Goal: Information Seeking & Learning: Learn about a topic

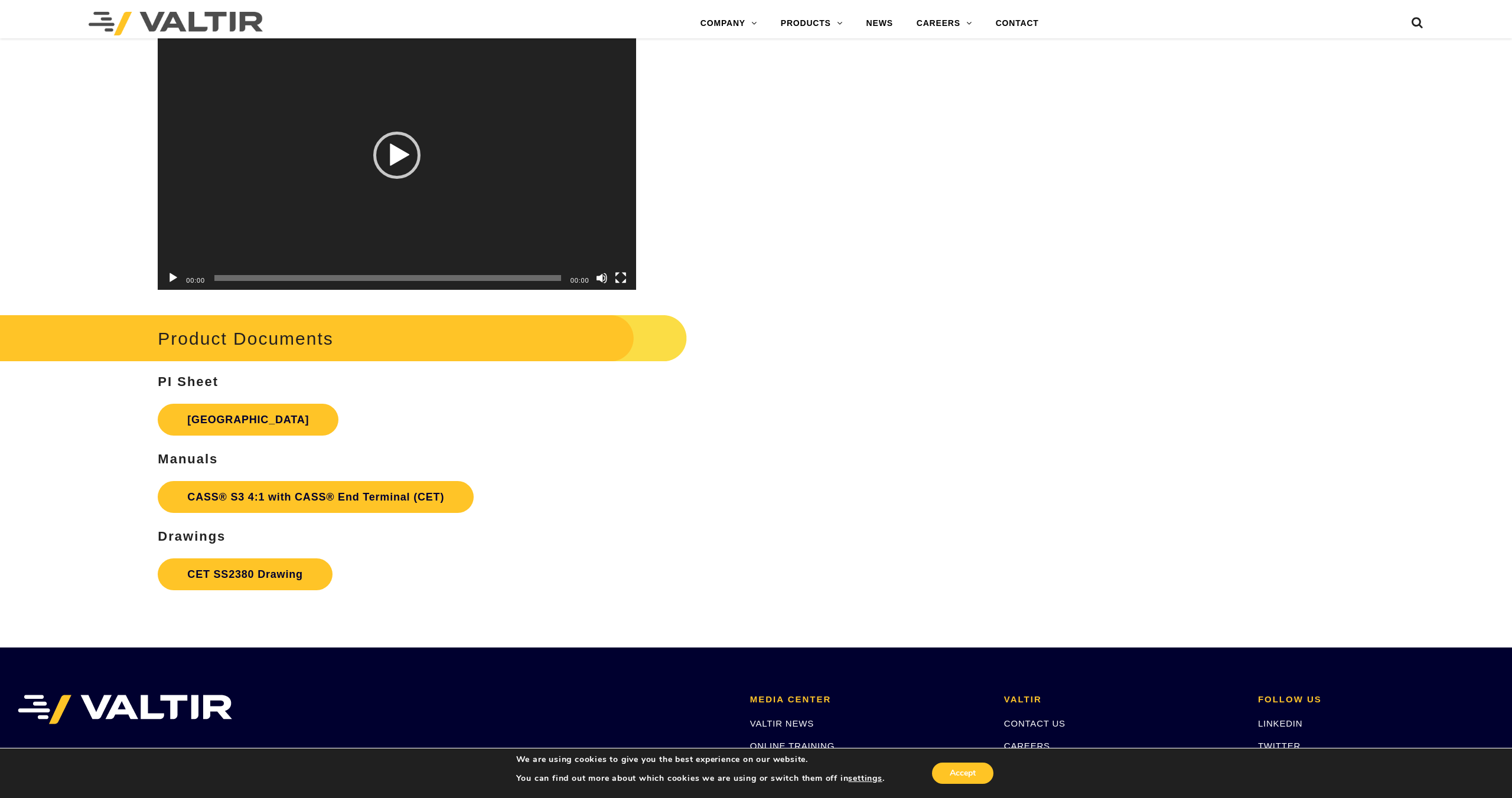
scroll to position [4383, 0]
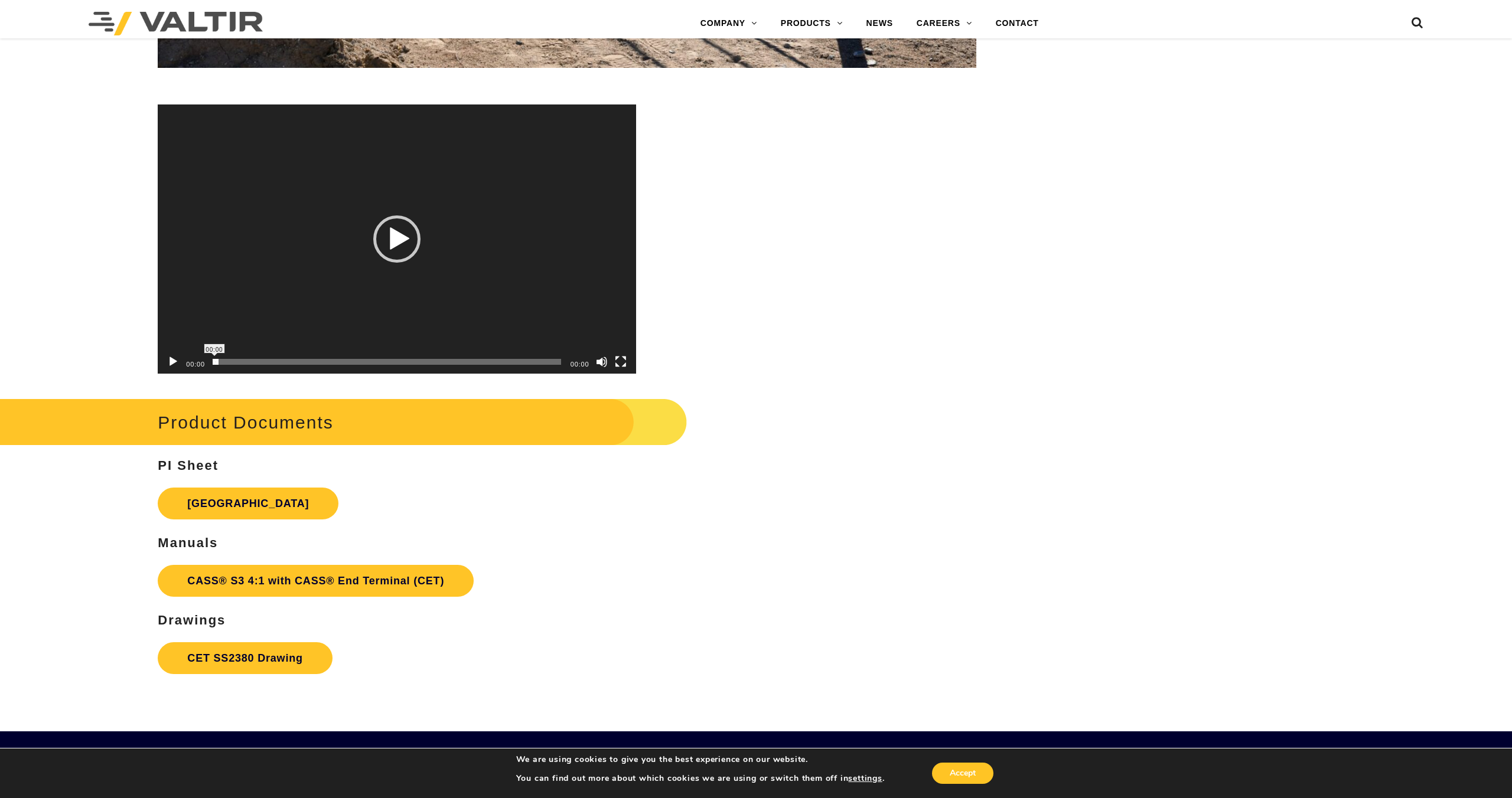
click at [377, 363] on span "00:00" at bounding box center [388, 362] width 347 height 6
drag, startPoint x: 240, startPoint y: 356, endPoint x: 304, endPoint y: 336, distance: 67.1
click at [295, 356] on div "00:00" at bounding box center [388, 362] width 347 height 24
click at [393, 246] on div "Play" at bounding box center [397, 239] width 47 height 47
drag, startPoint x: 246, startPoint y: 361, endPoint x: 372, endPoint y: 363, distance: 126.0
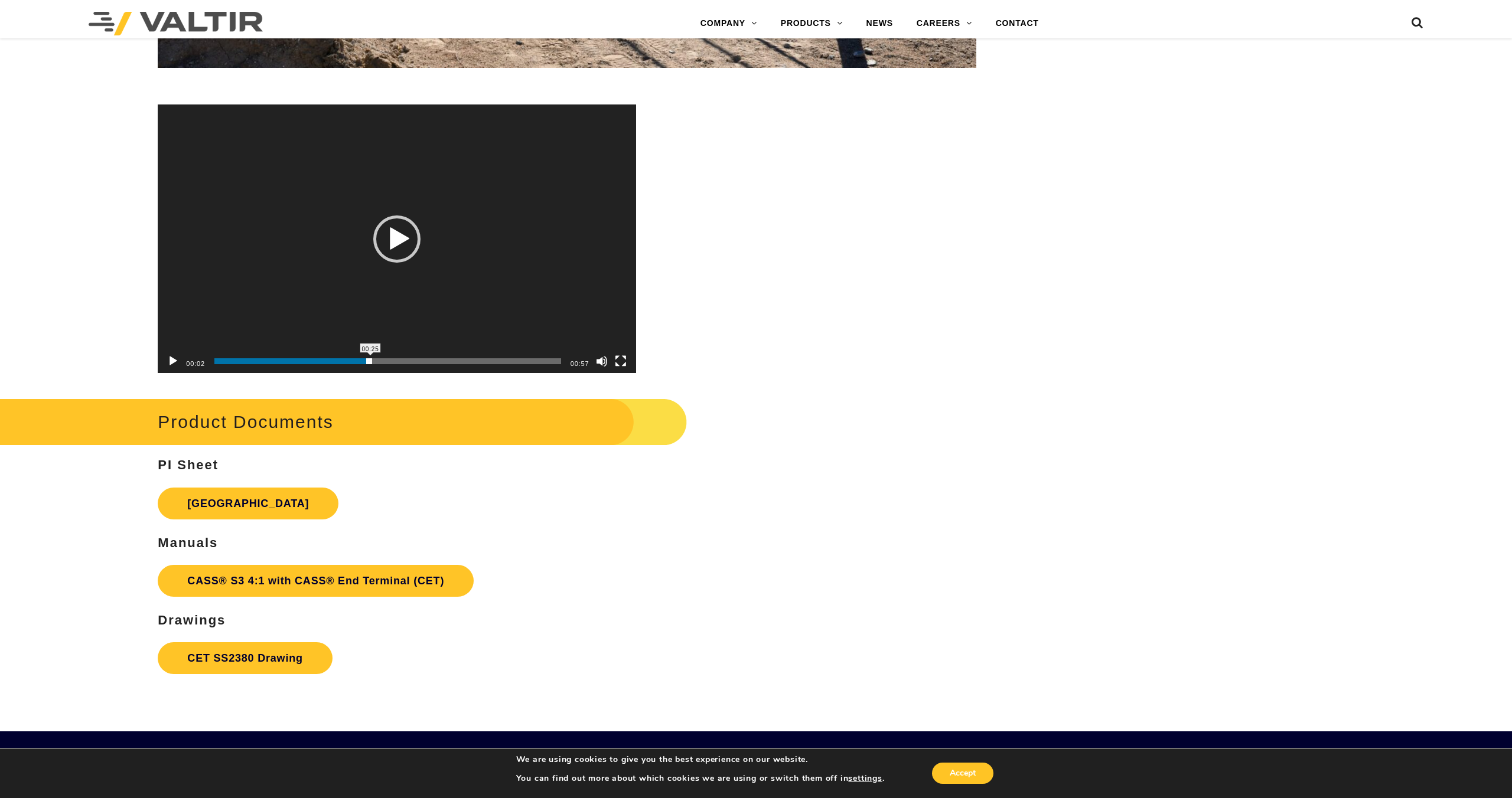
click at [372, 363] on span "Time Slider" at bounding box center [369, 361] width 6 height 6
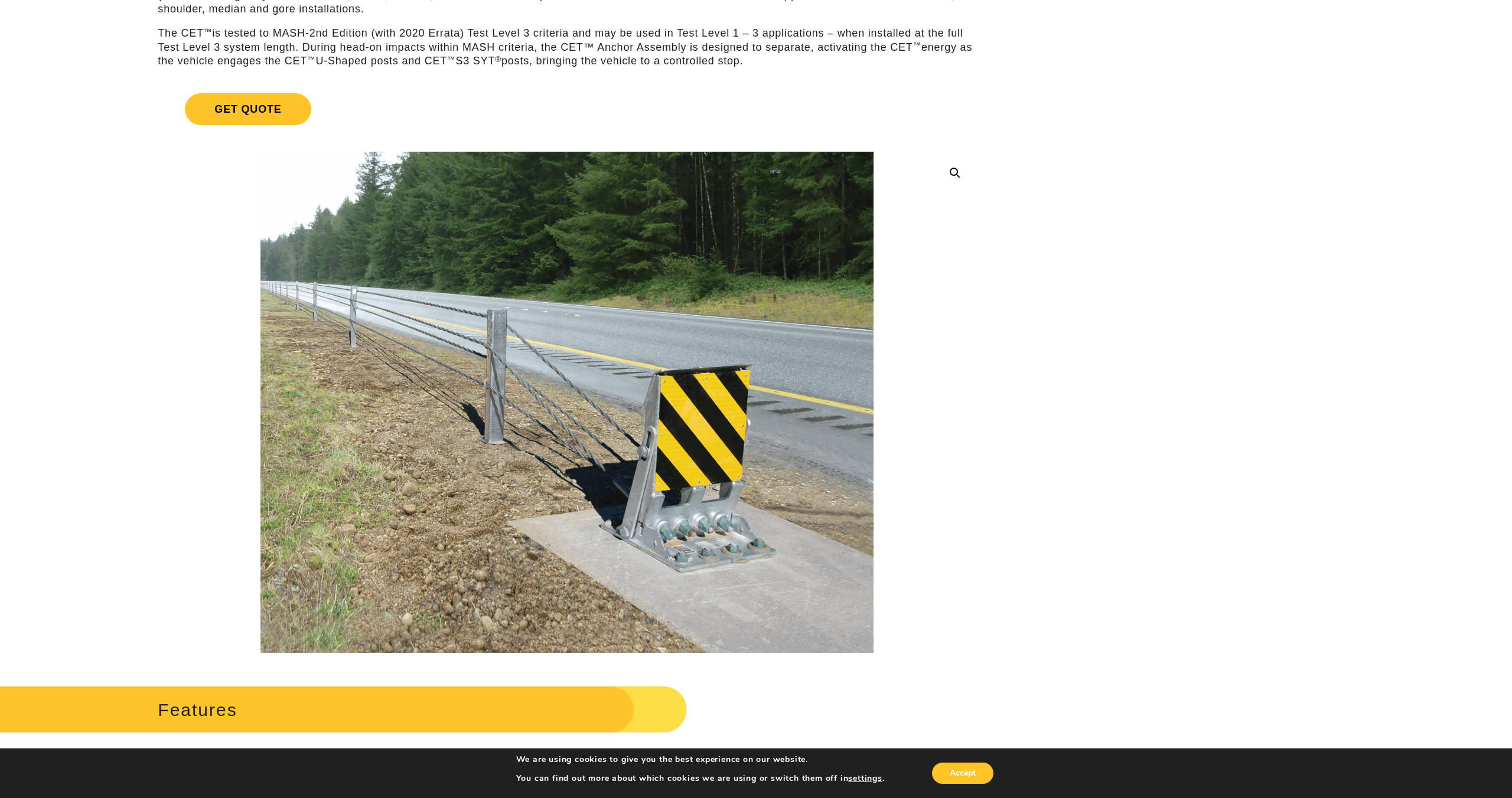
scroll to position [0, 0]
